Goal: Transaction & Acquisition: Download file/media

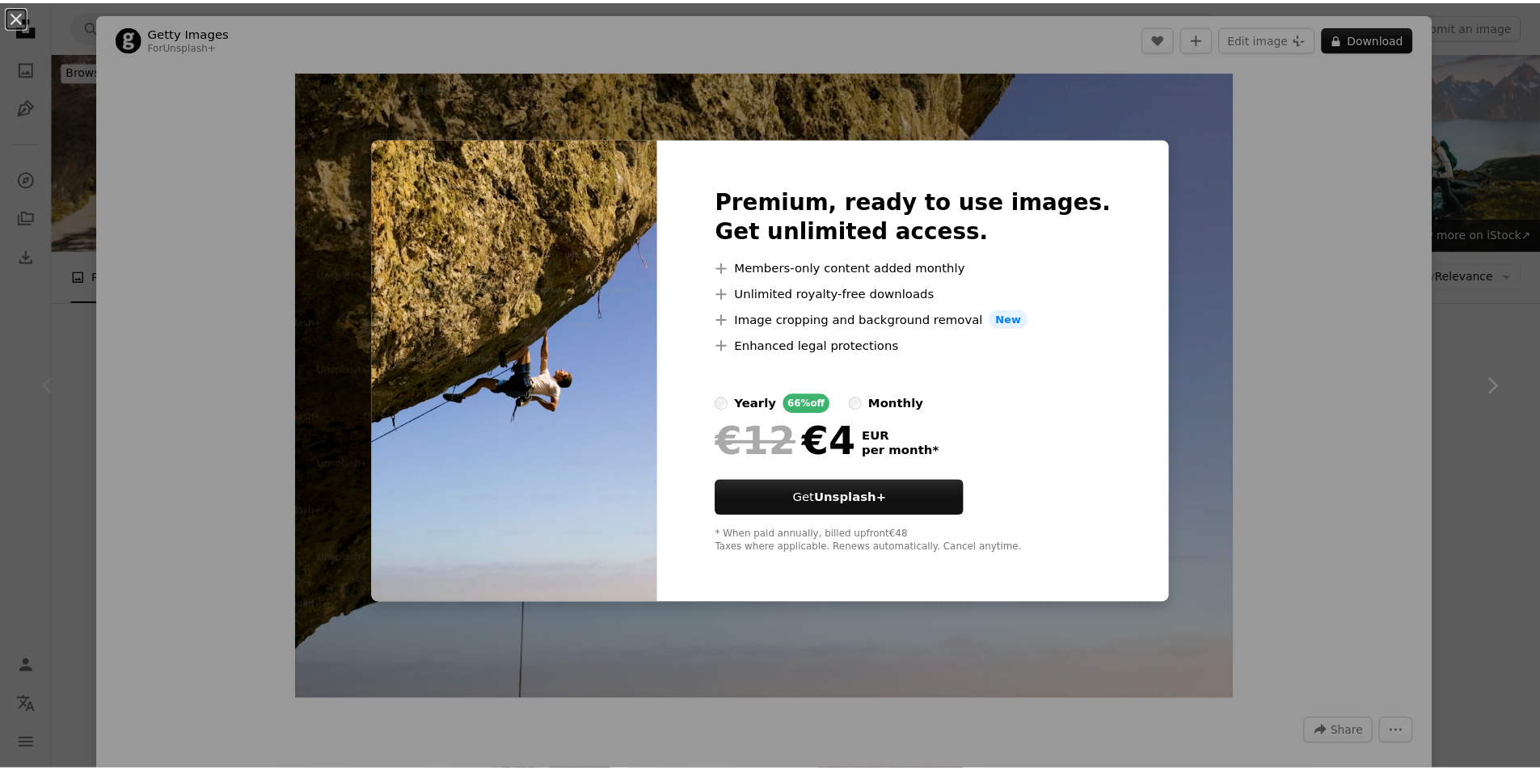
scroll to position [404, 0]
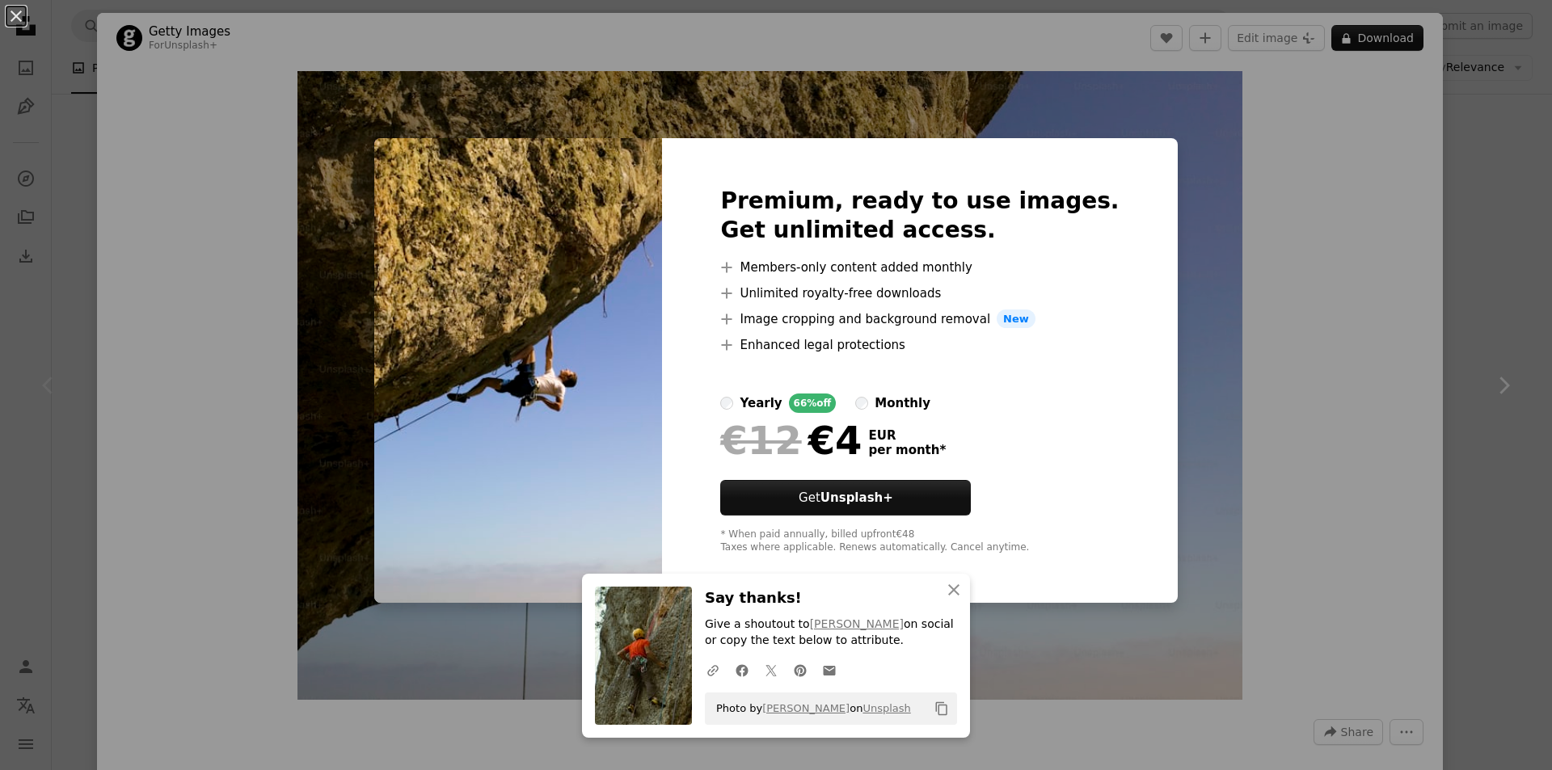
click at [1239, 154] on div "An X shape Premium, ready to use images. Get unlimited access. A plus sign Memb…" at bounding box center [776, 385] width 1552 height 770
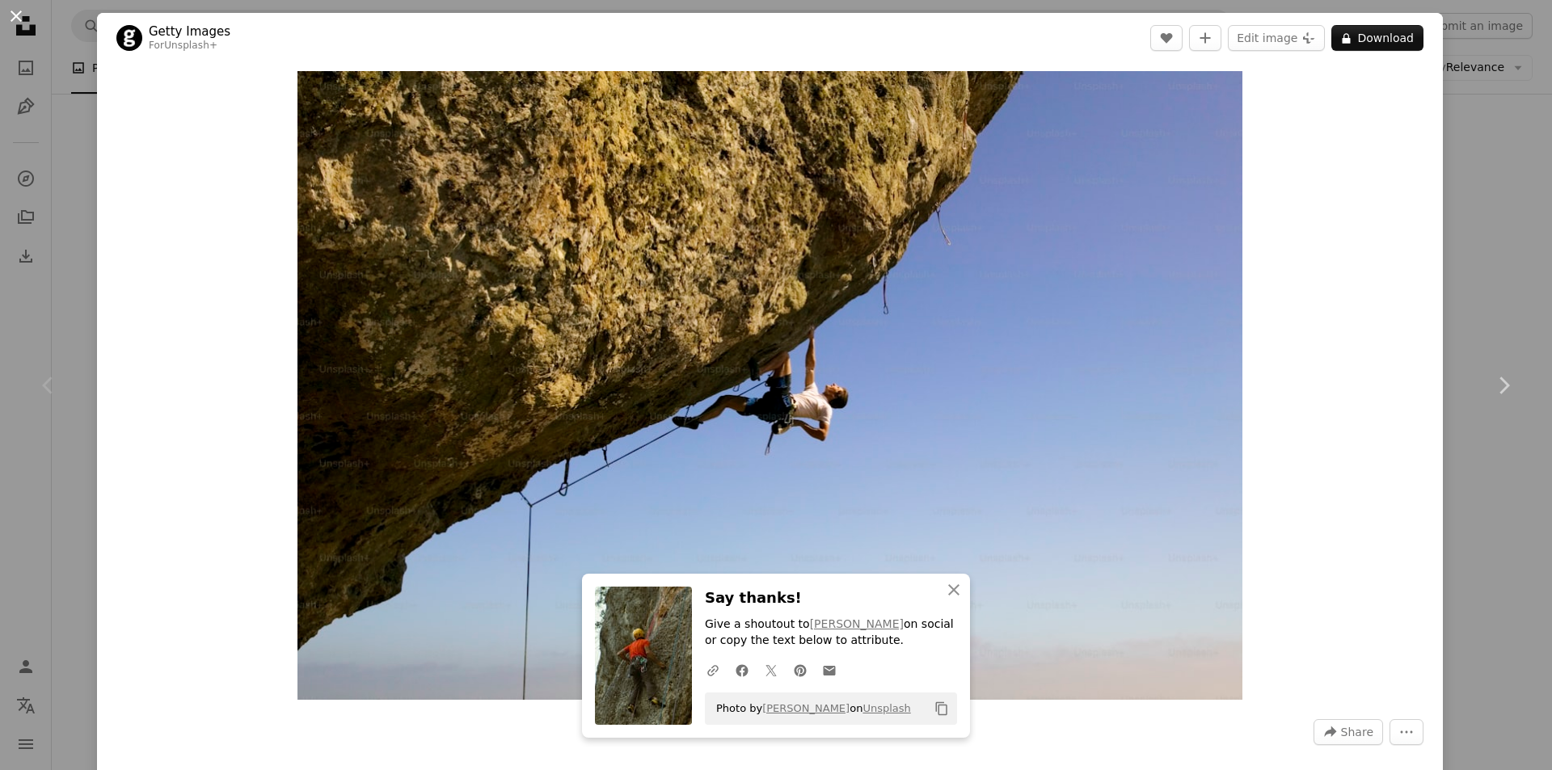
click at [22, 26] on button "An X shape" at bounding box center [15, 15] width 19 height 19
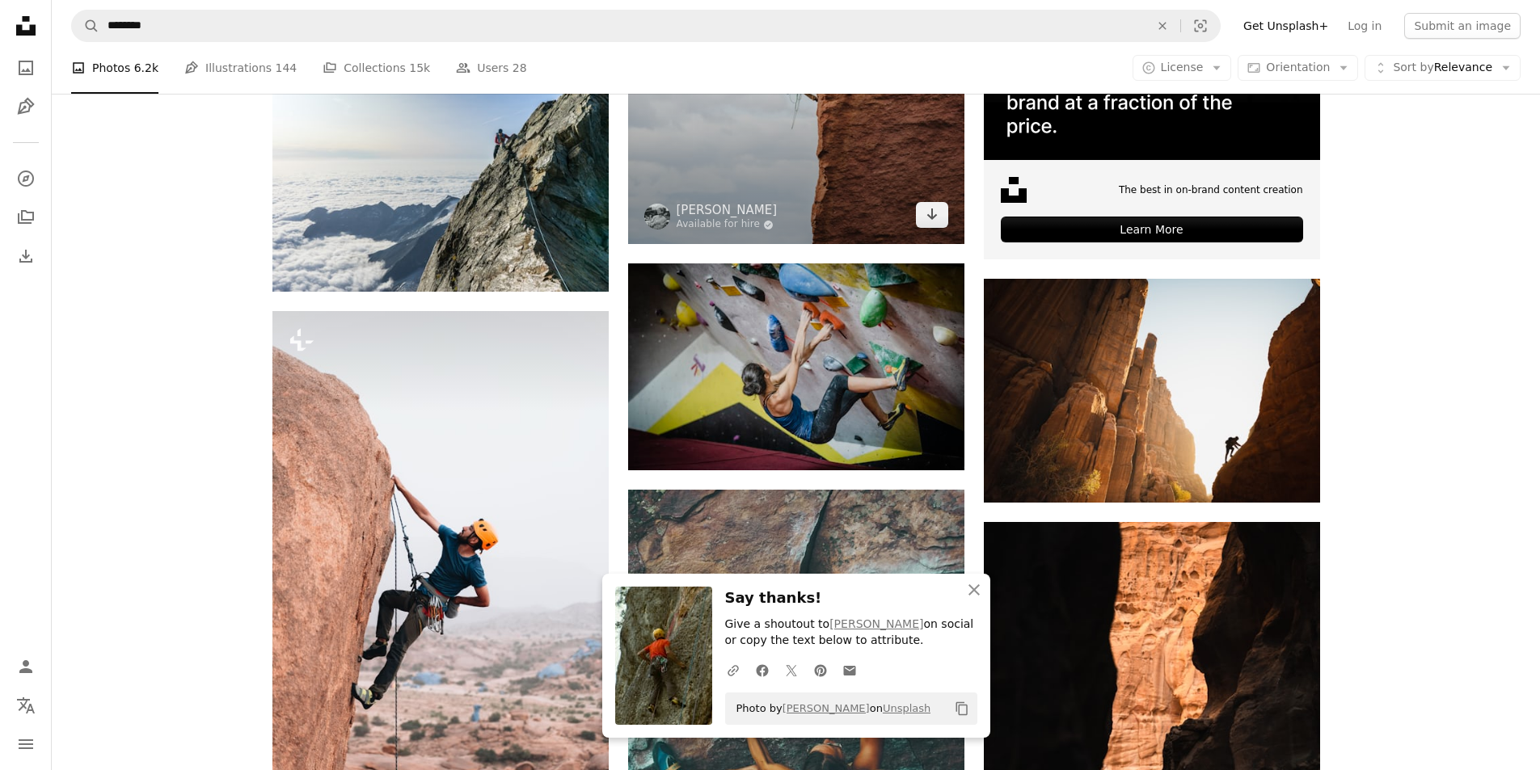
scroll to position [647, 0]
